Goal: Transaction & Acquisition: Obtain resource

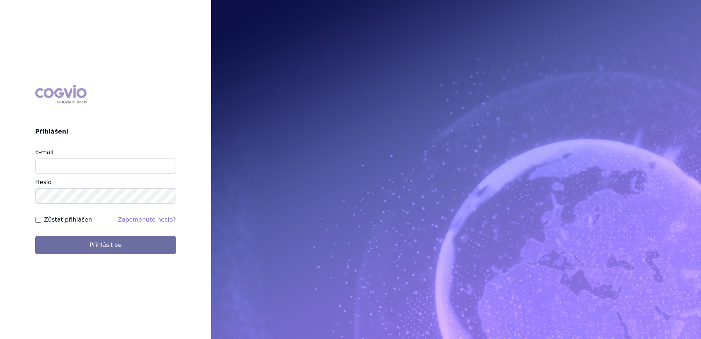
type input "[PERSON_NAME][EMAIL_ADDRESS][PERSON_NAME][DOMAIN_NAME]"
click at [35, 236] on button "Přihlásit se" at bounding box center [105, 245] width 141 height 18
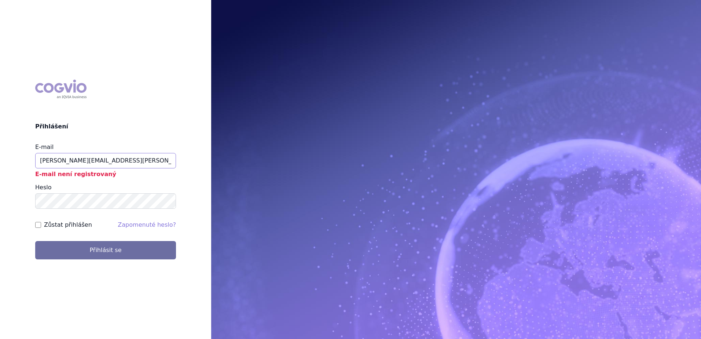
click at [107, 161] on input "[PERSON_NAME][EMAIL_ADDRESS][PERSON_NAME][DOMAIN_NAME]" at bounding box center [105, 160] width 141 height 15
drag, startPoint x: 115, startPoint y: 161, endPoint x: 107, endPoint y: 161, distance: 8.1
click at [107, 161] on input "[PERSON_NAME][EMAIL_ADDRESS][PERSON_NAME][DOMAIN_NAME]" at bounding box center [105, 160] width 141 height 15
drag, startPoint x: 117, startPoint y: 159, endPoint x: 103, endPoint y: 159, distance: 14.3
click at [103, 159] on input "[PERSON_NAME][EMAIL_ADDRESS][PERSON_NAME][DOMAIN_NAME]" at bounding box center [105, 160] width 141 height 15
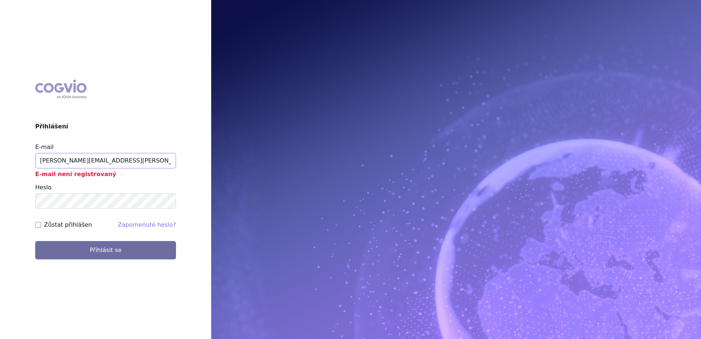
type input "gabriela.hejtmankova@msd.com"
click at [35, 241] on button "Přihlásit se" at bounding box center [105, 250] width 141 height 18
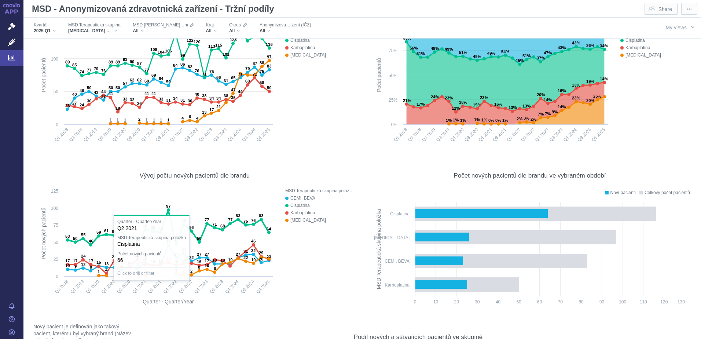
scroll to position [3339, 0]
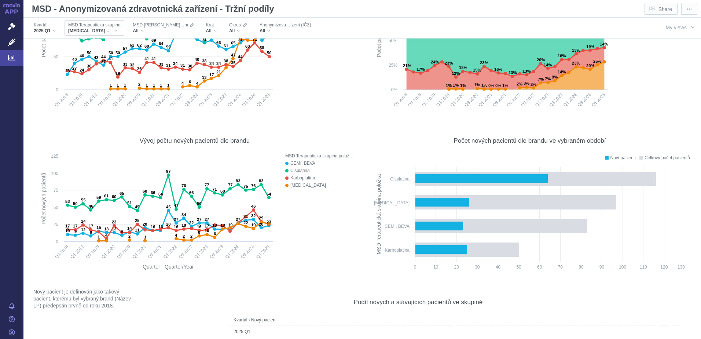
click at [88, 25] on span "MSD Terapeutická skupina" at bounding box center [94, 25] width 52 height 6
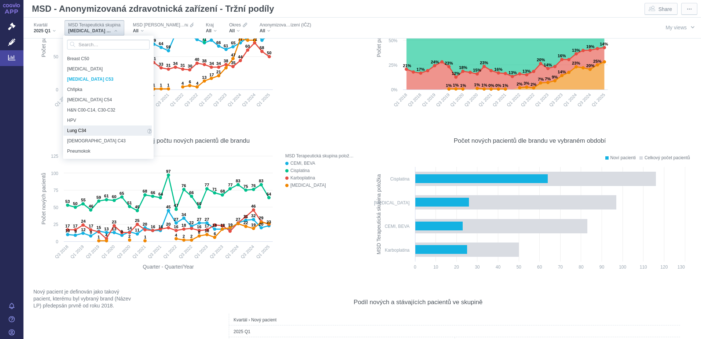
click at [110, 129] on span "Lung C34" at bounding box center [106, 131] width 79 height 8
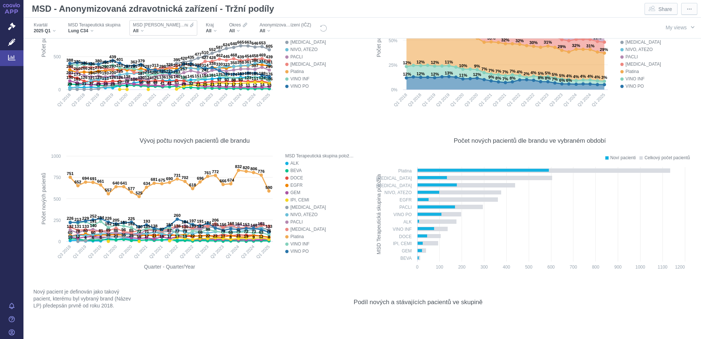
click at [141, 29] on div "All" at bounding box center [163, 31] width 61 height 6
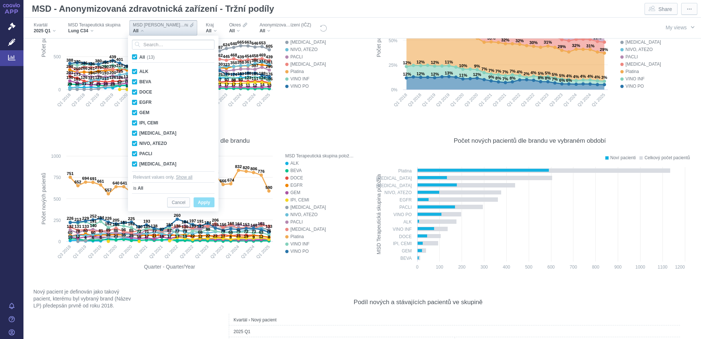
click at [139, 57] on span "All (13)" at bounding box center [146, 57] width 15 height 5
click at [139, 57] on input "All (13)" at bounding box center [141, 55] width 5 height 5
checkbox input "false"
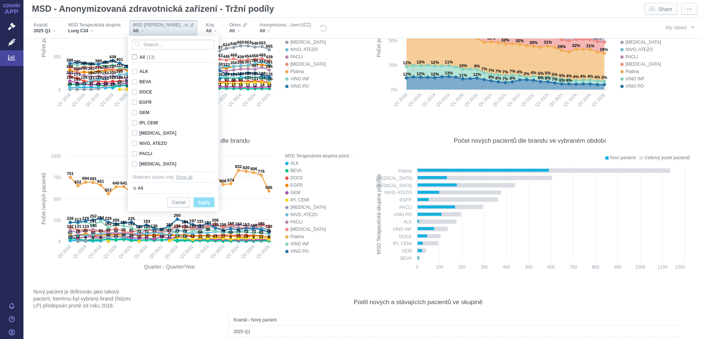
checkbox input "false"
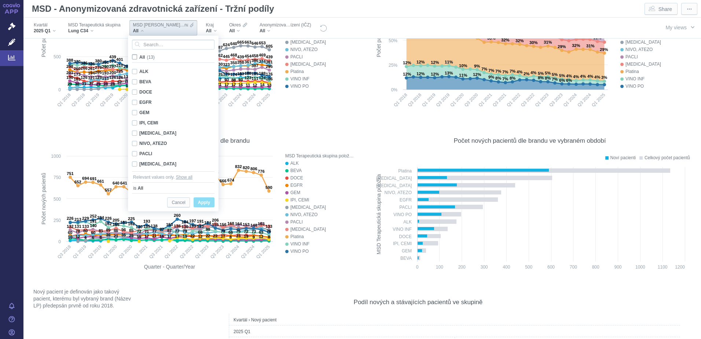
checkbox input "false"
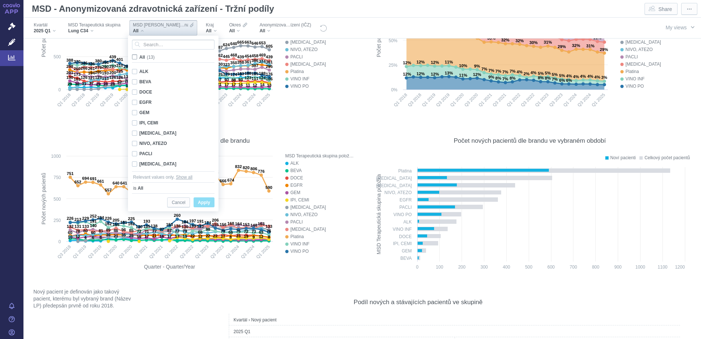
checkbox input "false"
click at [139, 58] on span "All (13)" at bounding box center [146, 57] width 15 height 5
click at [139, 58] on input "All (13)" at bounding box center [141, 55] width 5 height 5
checkbox input "true"
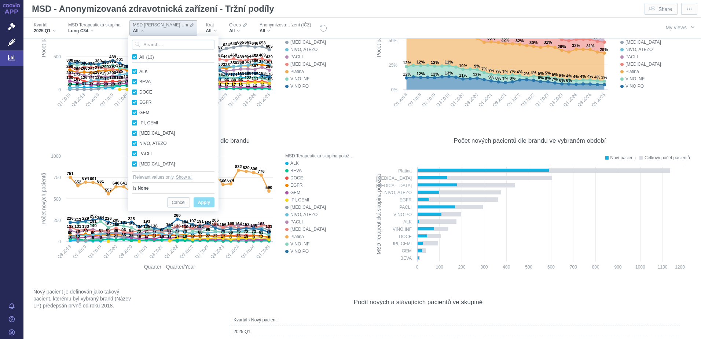
checkbox input "true"
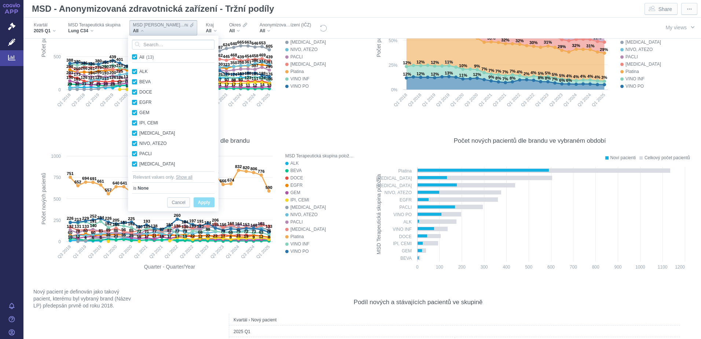
checkbox input "true"
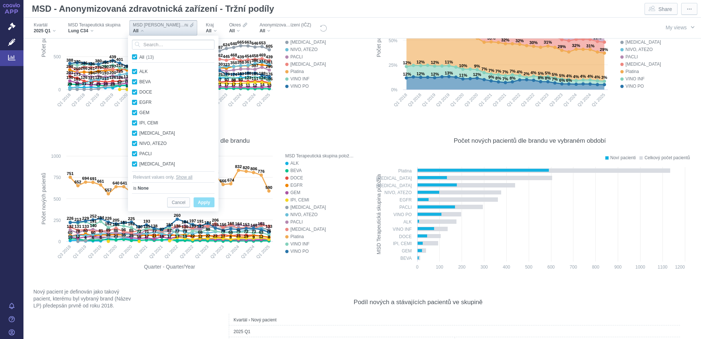
checkbox input "true"
click at [200, 202] on span "Apply" at bounding box center [204, 202] width 12 height 9
click at [187, 178] on button "Show all" at bounding box center [184, 177] width 17 height 7
click at [329, 11] on div "MSD - Anonymizovaná zdravotnická zařízení - Tržní podíly Share" at bounding box center [355, 8] width 653 height 15
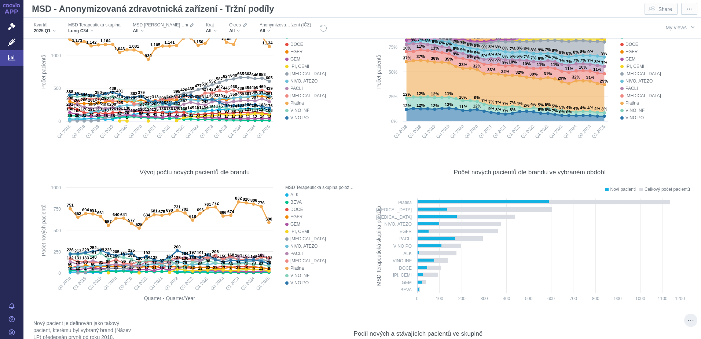
scroll to position [3302, 0]
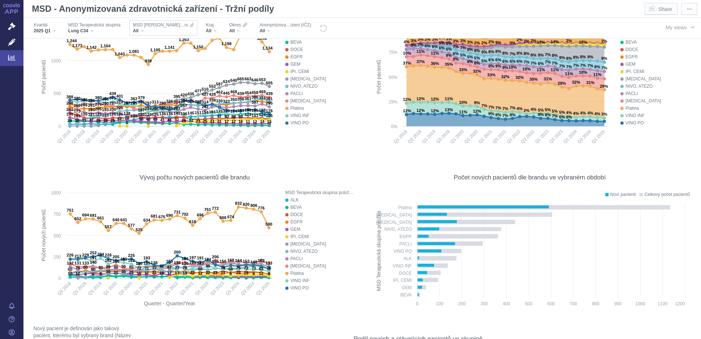
click at [145, 28] on div "All" at bounding box center [163, 31] width 61 height 6
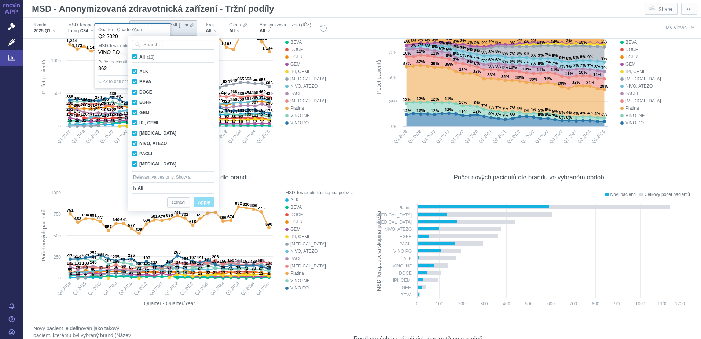
click at [139, 58] on span "All (13)" at bounding box center [146, 57] width 15 height 5
click at [139, 58] on input "All (13)" at bounding box center [141, 55] width 5 height 5
checkbox input "false"
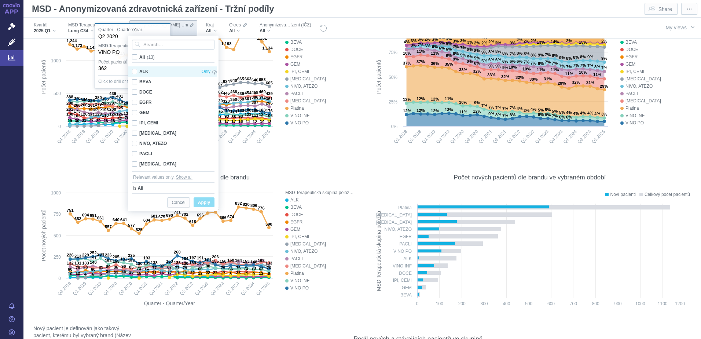
checkbox input "false"
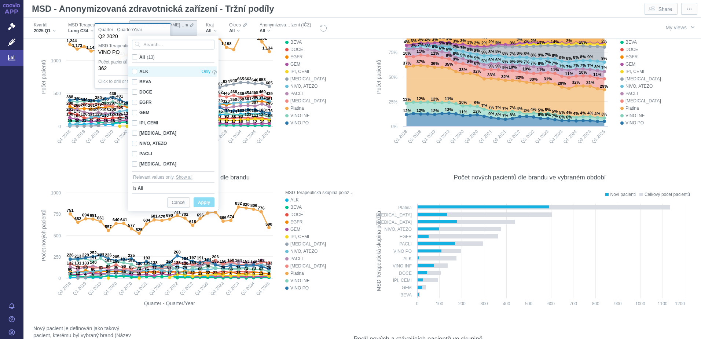
checkbox input "false"
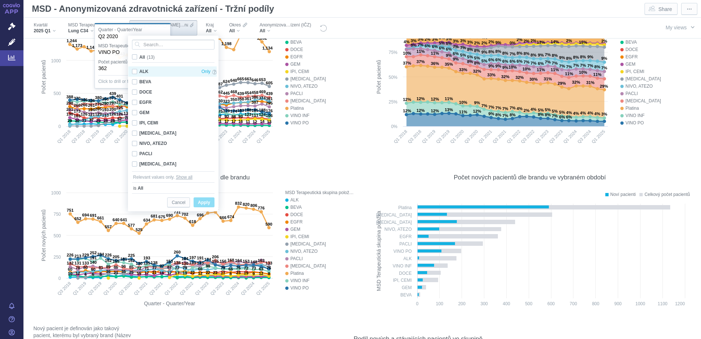
checkbox input "false"
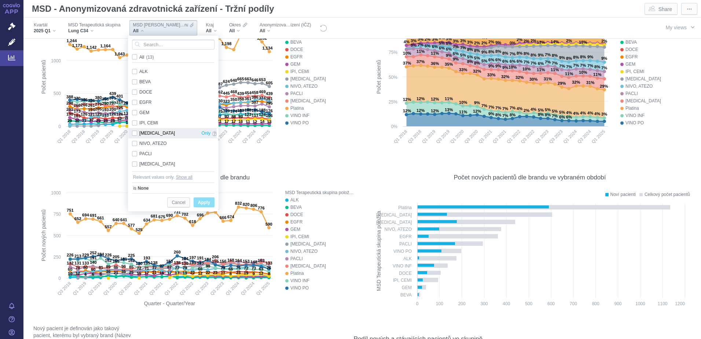
click at [135, 135] on div "[MEDICAL_DATA] Only" at bounding box center [174, 133] width 92 height 10
checkbox input "true"
click at [136, 122] on div "IPI, CEMI Only" at bounding box center [174, 123] width 92 height 10
checkbox input "true"
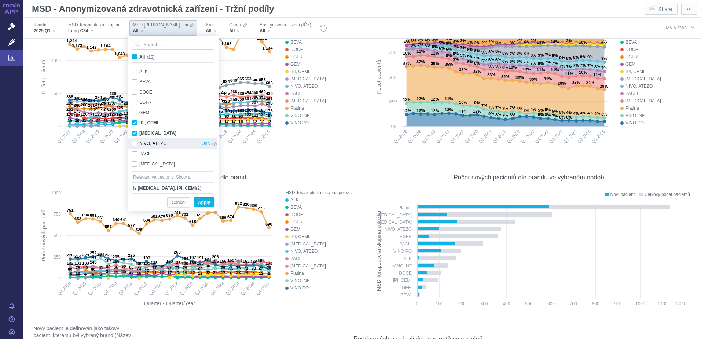
drag, startPoint x: 136, startPoint y: 143, endPoint x: 141, endPoint y: 146, distance: 5.7
click at [136, 143] on div "NIVO, ATEZO Only" at bounding box center [174, 143] width 92 height 10
checkbox input "true"
click at [201, 203] on span "Apply" at bounding box center [204, 202] width 12 height 9
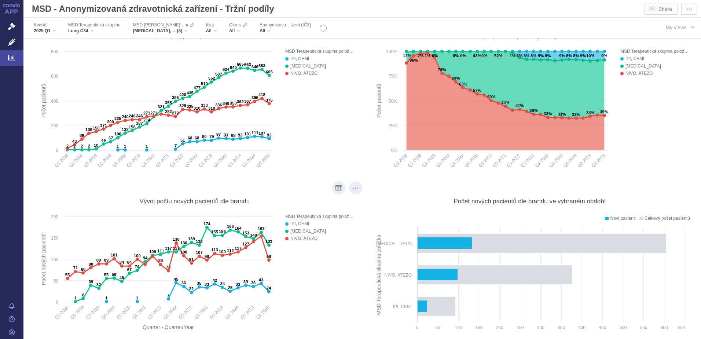
scroll to position [3265, 0]
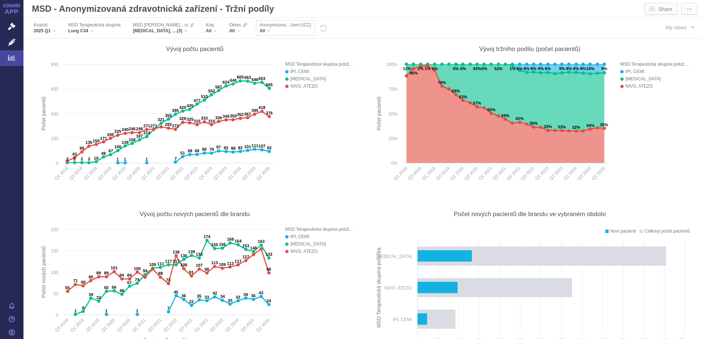
click at [267, 29] on div "All" at bounding box center [286, 31] width 52 height 6
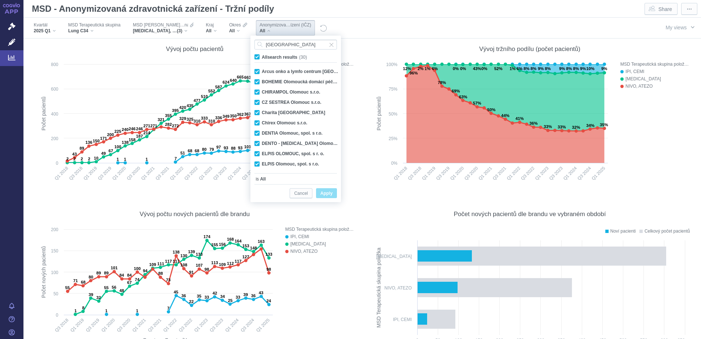
type input "[GEOGRAPHIC_DATA]"
click at [303, 192] on span "Cancel" at bounding box center [301, 193] width 14 height 9
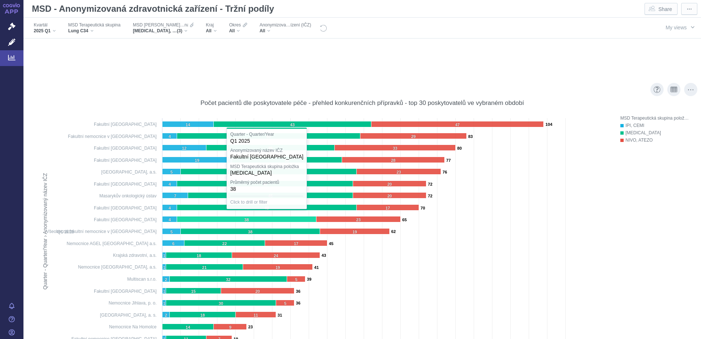
scroll to position [3705, 0]
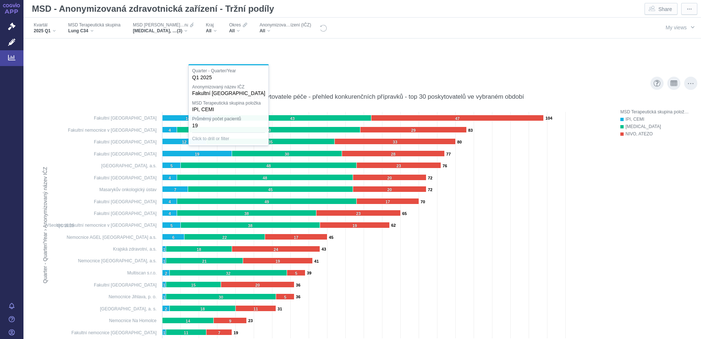
click at [140, 117] on rect at bounding box center [323, 235] width 573 height 255
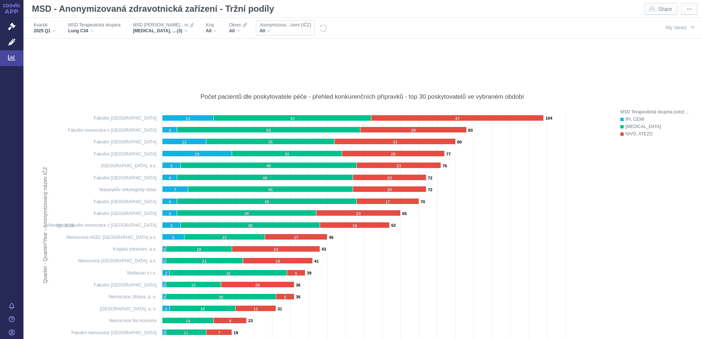
click at [266, 30] on div "All" at bounding box center [286, 31] width 52 height 6
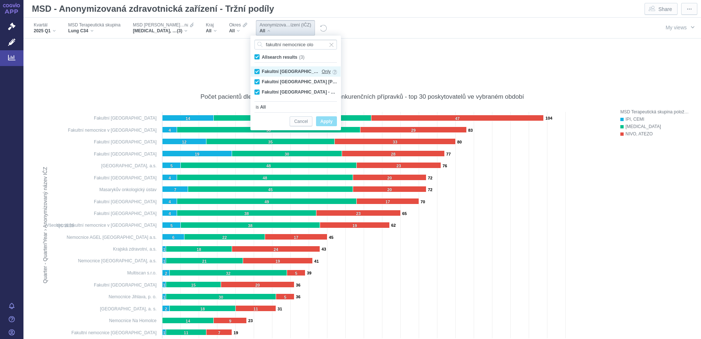
type input "fakultní nemocnice olo"
click at [327, 70] on span "Only" at bounding box center [326, 72] width 9 height 8
checkbox input "false"
click at [329, 124] on span "Apply" at bounding box center [327, 121] width 12 height 9
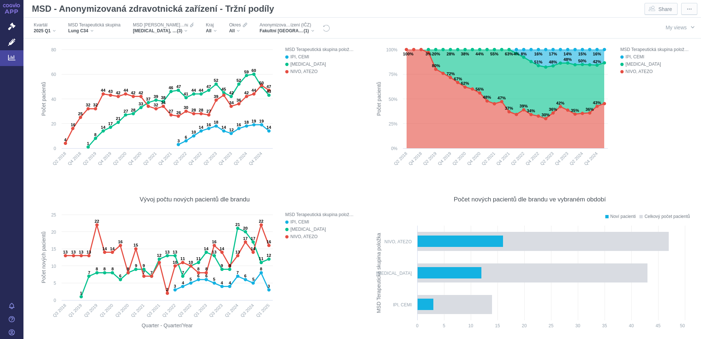
scroll to position [3265, 0]
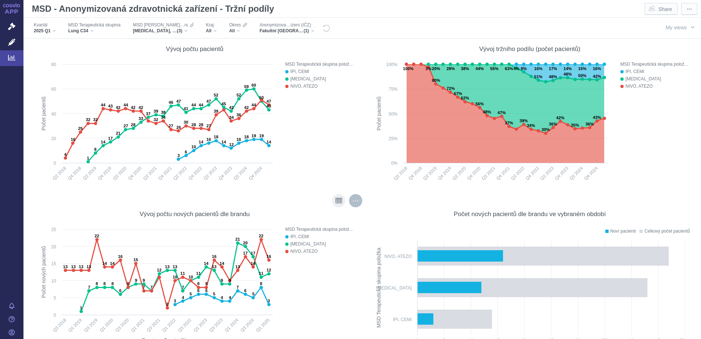
click at [351, 204] on div "More actions" at bounding box center [355, 200] width 13 height 13
click at [389, 214] on span "Export" at bounding box center [411, 216] width 80 height 7
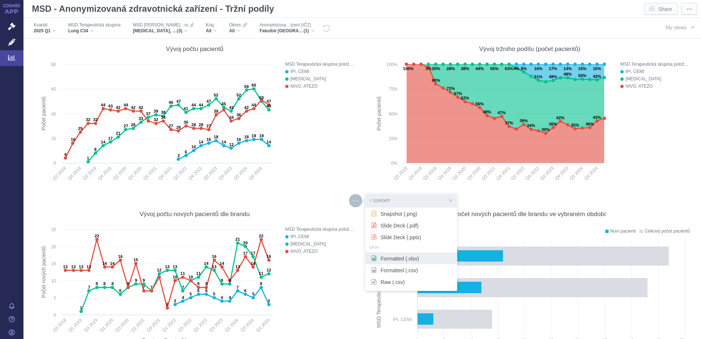
click at [419, 261] on span "Formatted (.xlsx)" at bounding box center [411, 258] width 80 height 7
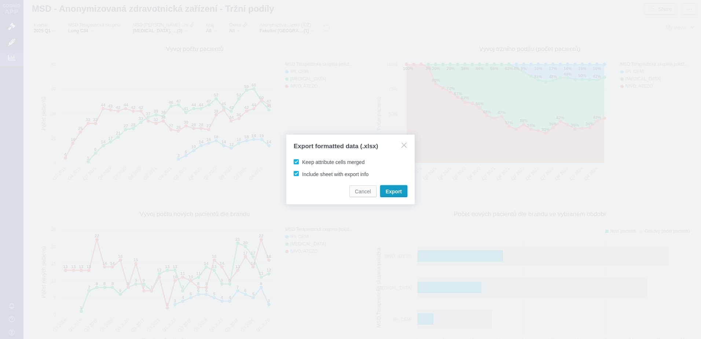
click at [390, 188] on span "Export" at bounding box center [394, 191] width 16 height 7
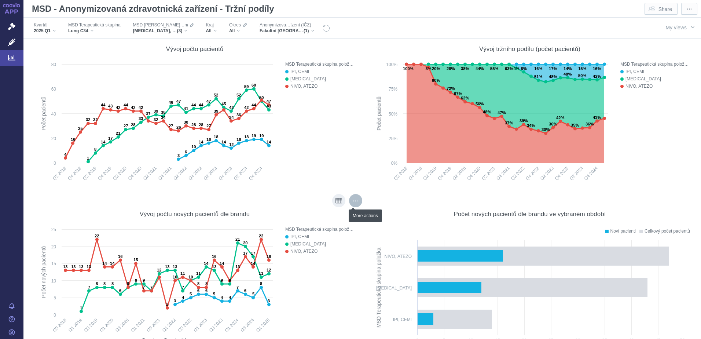
click at [351, 205] on div "More actions" at bounding box center [355, 200] width 13 height 13
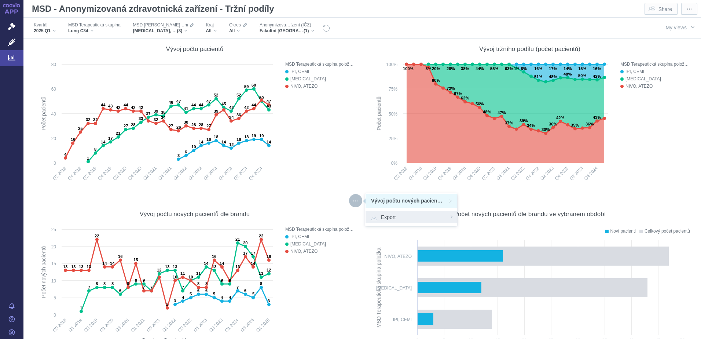
click at [382, 213] on span "Export" at bounding box center [411, 216] width 80 height 7
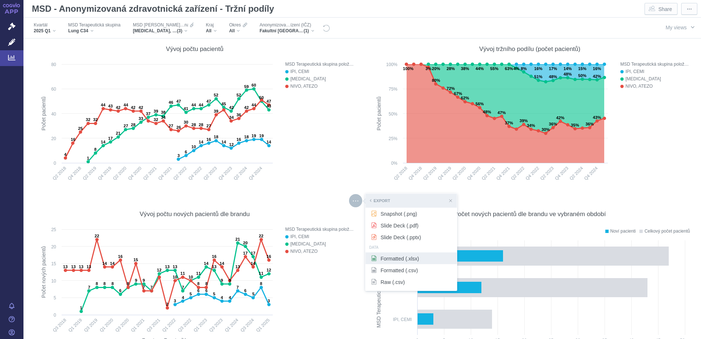
click at [415, 260] on span "Formatted (.xlsx)" at bounding box center [411, 258] width 80 height 7
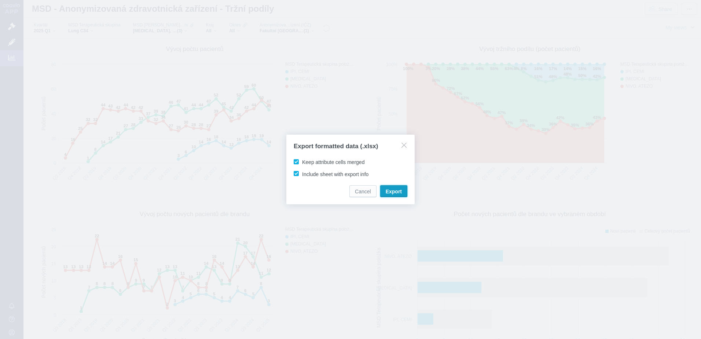
click at [389, 193] on span "Export" at bounding box center [394, 191] width 16 height 7
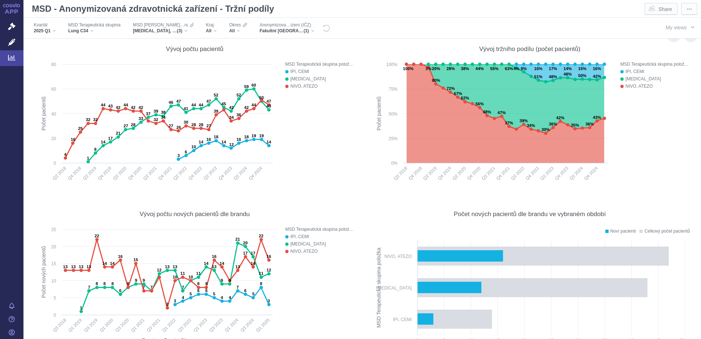
drag, startPoint x: 369, startPoint y: 171, endPoint x: 373, endPoint y: 182, distance: 11.6
click at [371, 171] on rect at bounding box center [491, 124] width 241 height 126
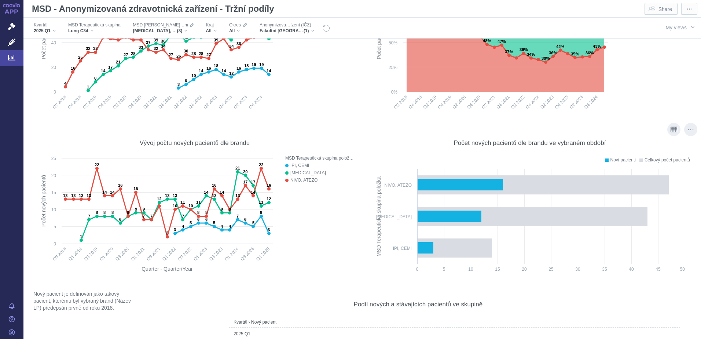
scroll to position [3339, 0]
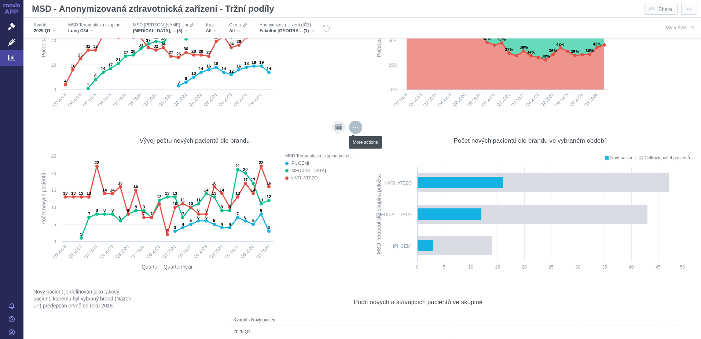
click at [350, 128] on div "More actions" at bounding box center [355, 127] width 13 height 13
click at [372, 103] on rect at bounding box center [491, 50] width 241 height 126
